Goal: Download file/media

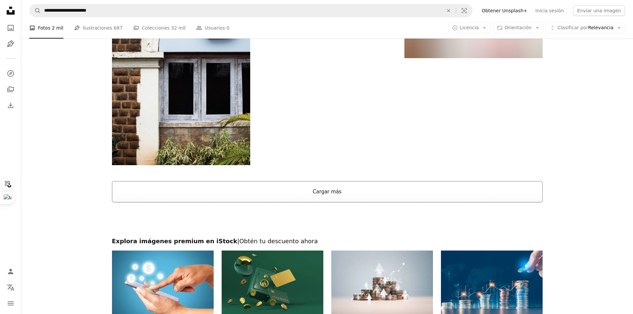
scroll to position [877, 0]
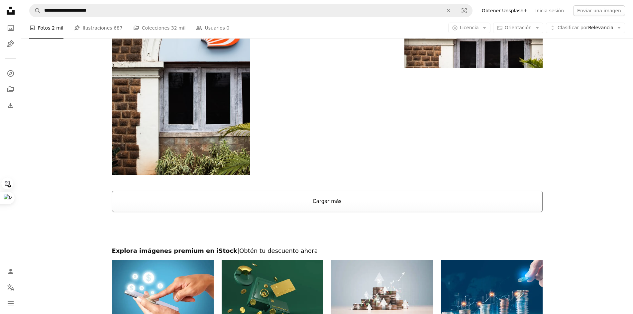
click at [286, 195] on button "Cargar más" at bounding box center [327, 201] width 431 height 21
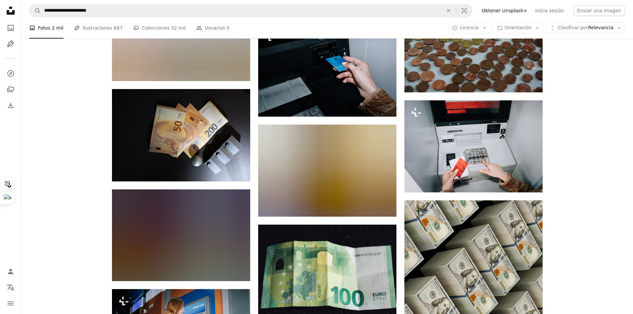
scroll to position [2405, 0]
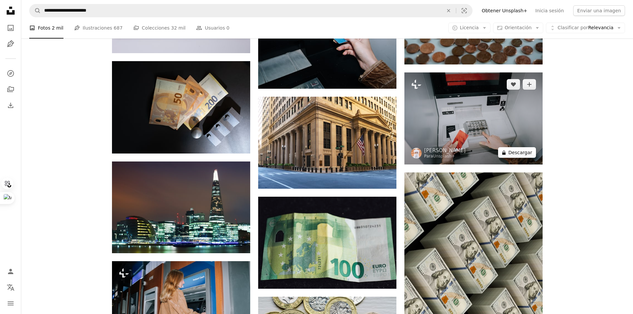
click at [518, 152] on button "A lock Descargar" at bounding box center [517, 152] width 38 height 11
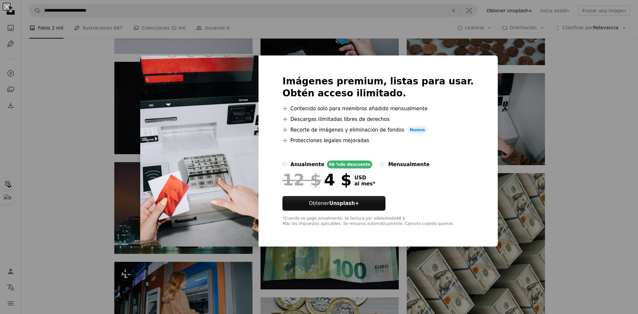
click at [236, 150] on img at bounding box center [199, 150] width 118 height 191
click at [470, 39] on div "An X shape Imágenes premium, listas para usar. Obtén acceso ilimitado. A plus s…" at bounding box center [319, 157] width 638 height 314
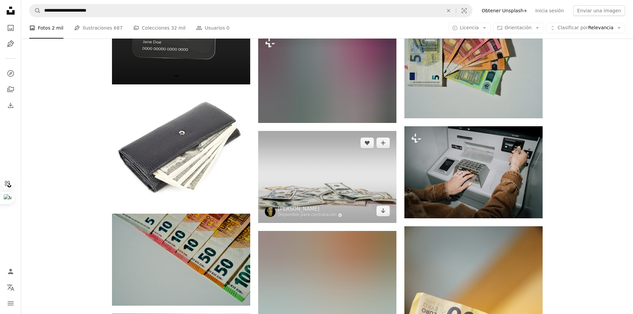
scroll to position [3635, 0]
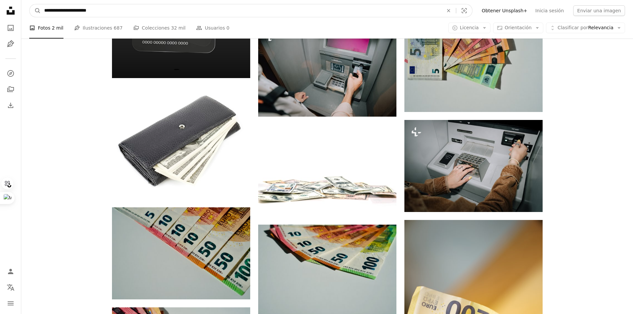
click at [147, 13] on input "**********" at bounding box center [241, 10] width 400 height 13
type input "*"
type input "**********"
click button "A magnifying glass" at bounding box center [35, 10] width 11 height 13
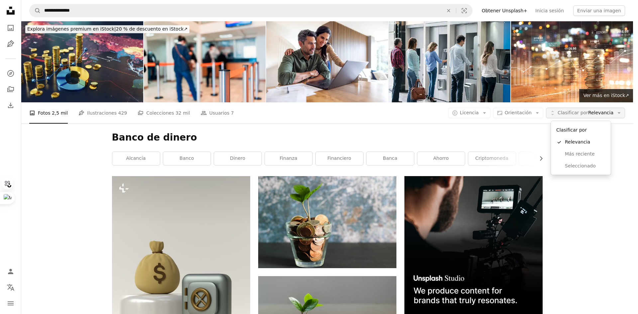
click at [586, 114] on span "Clasificar por" at bounding box center [573, 112] width 31 height 5
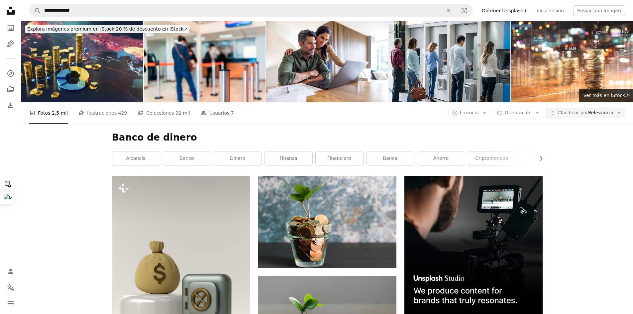
click at [586, 114] on span "Clasificar por" at bounding box center [573, 112] width 31 height 5
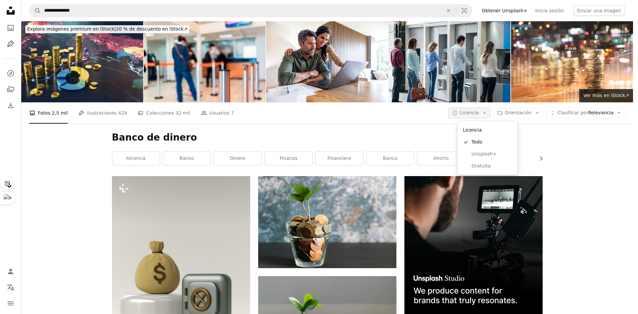
click at [491, 112] on button "A copyright icon © Licencia Arrow down" at bounding box center [469, 113] width 42 height 11
click at [487, 167] on span "Gratuita" at bounding box center [492, 166] width 41 height 7
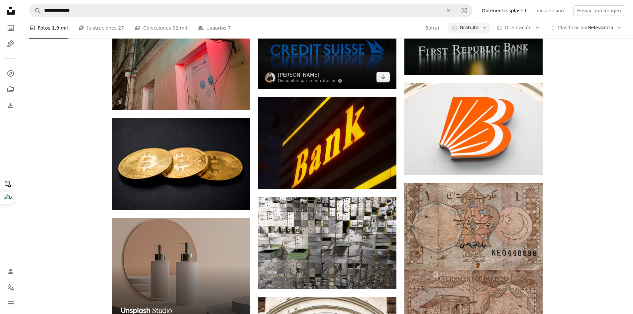
scroll to position [764, 0]
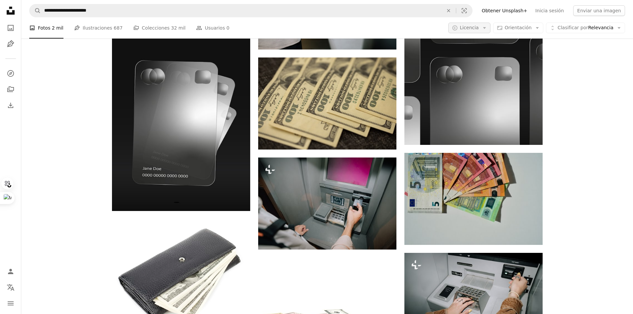
scroll to position [3502, 0]
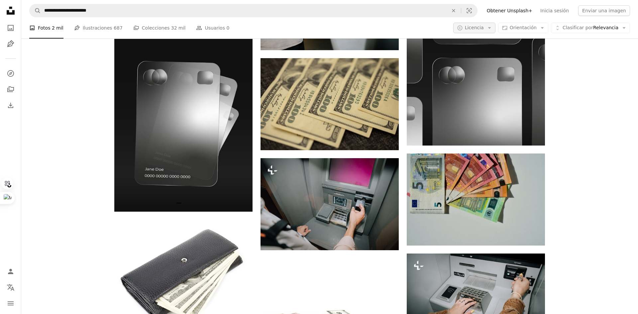
click at [476, 27] on span "Licencia" at bounding box center [474, 27] width 19 height 5
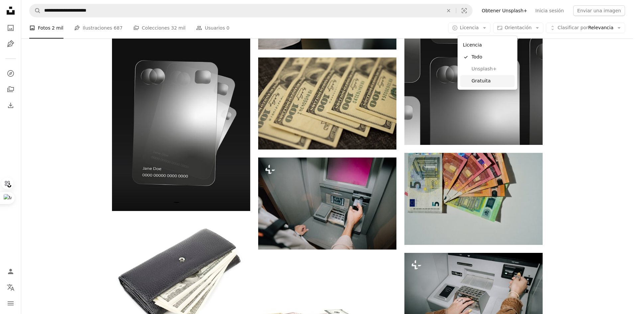
click at [477, 82] on span "Gratuita" at bounding box center [492, 81] width 41 height 7
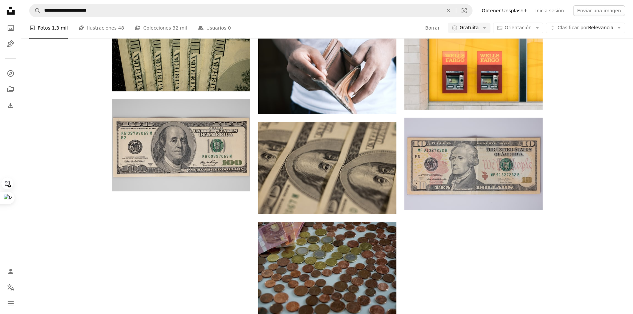
scroll to position [133, 0]
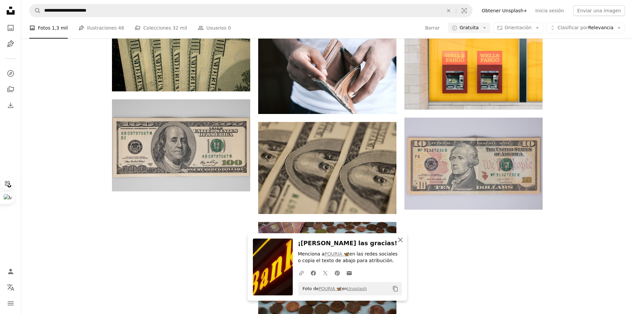
click at [399, 240] on icon "An X shape" at bounding box center [400, 240] width 8 height 8
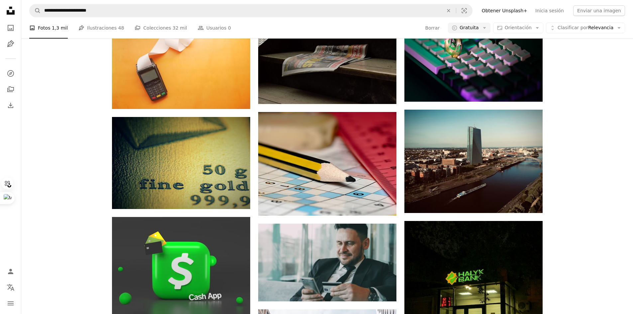
scroll to position [299, 0]
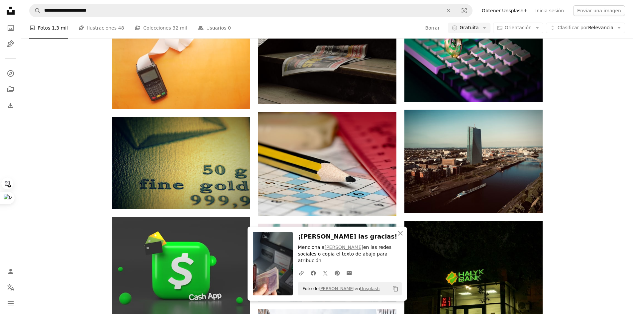
scroll to position [66, 0]
